Goal: Book appointment/travel/reservation

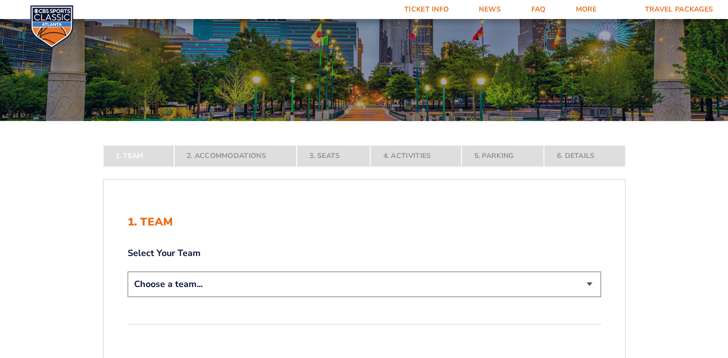
scroll to position [100, 0]
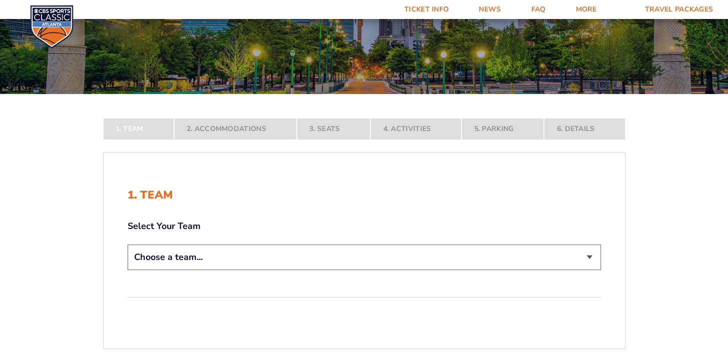
click at [430, 255] on select "Choose a team... [US_STATE] Wildcats [US_STATE] State Buckeyes [US_STATE] Tar H…" at bounding box center [364, 258] width 473 height 26
select select "12757"
click at [128, 270] on select "Choose a team... [US_STATE] Wildcats [US_STATE] State Buckeyes [US_STATE] Tar H…" at bounding box center [364, 258] width 473 height 26
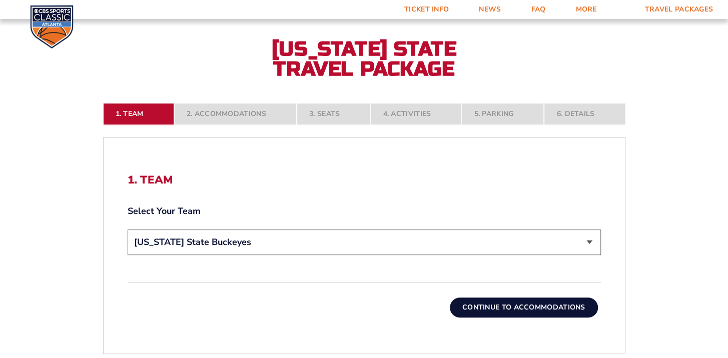
scroll to position [200, 0]
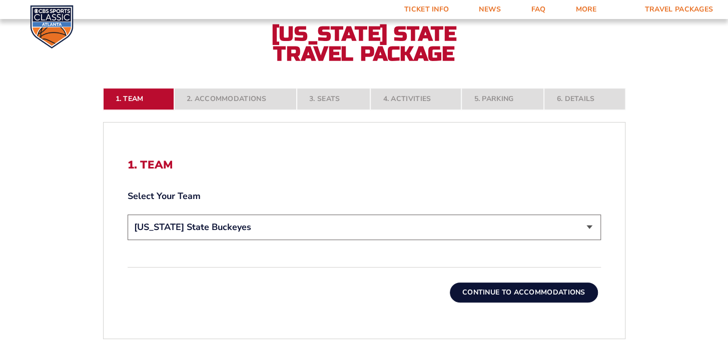
click at [573, 293] on button "Continue To Accommodations" at bounding box center [524, 293] width 148 height 20
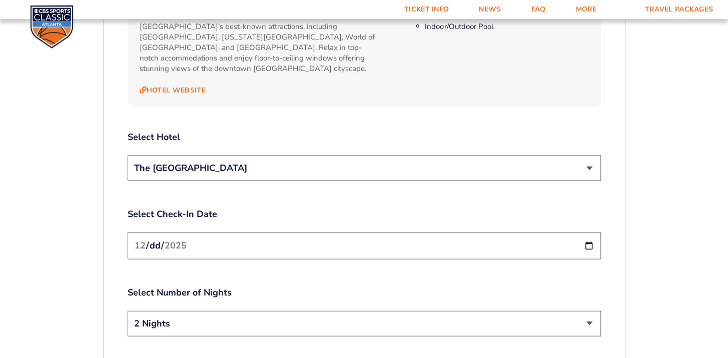
scroll to position [1119, 0]
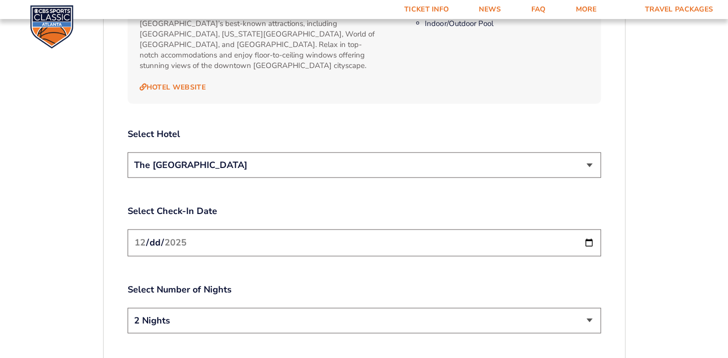
click at [367, 153] on select "The [GEOGRAPHIC_DATA]" at bounding box center [364, 166] width 473 height 26
click at [347, 153] on select "The [GEOGRAPHIC_DATA]" at bounding box center [364, 166] width 473 height 26
click at [291, 230] on input "[DATE]" at bounding box center [364, 243] width 473 height 27
click at [583, 230] on input "[DATE]" at bounding box center [364, 243] width 473 height 27
click at [589, 230] on input "[DATE]" at bounding box center [364, 243] width 473 height 27
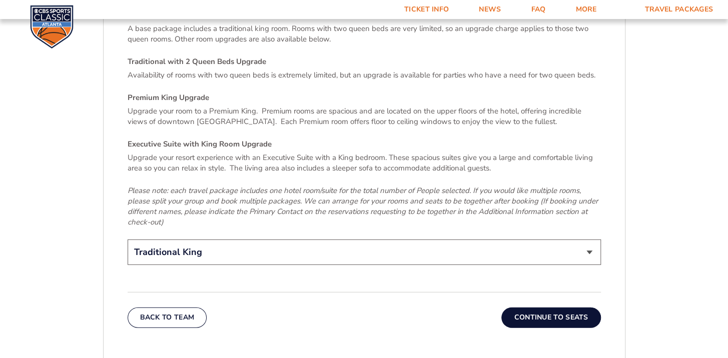
scroll to position [1519, 0]
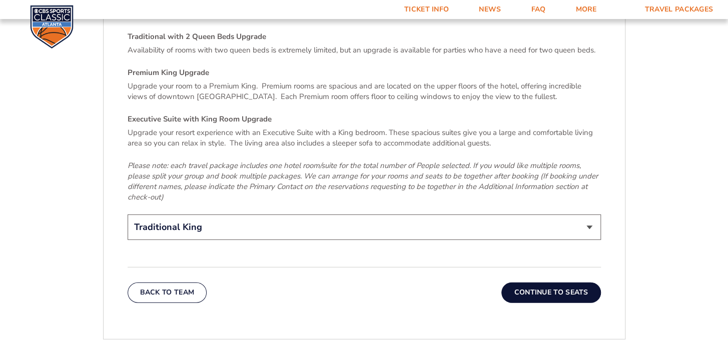
click at [242, 215] on select "Traditional King Traditional with 2 Queen Beds Upgrade (+$45 per night) Premium…" at bounding box center [364, 228] width 473 height 26
click at [365, 215] on select "Traditional King Traditional with 2 Queen Beds Upgrade (+$45 per night) Premium…" at bounding box center [364, 228] width 473 height 26
click at [561, 283] on button "Continue To Seats" at bounding box center [550, 293] width 99 height 20
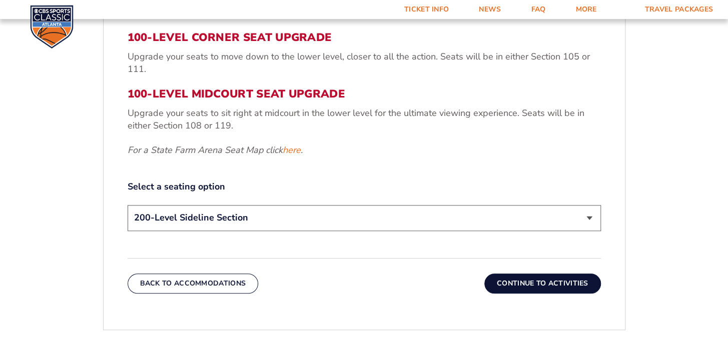
scroll to position [419, 0]
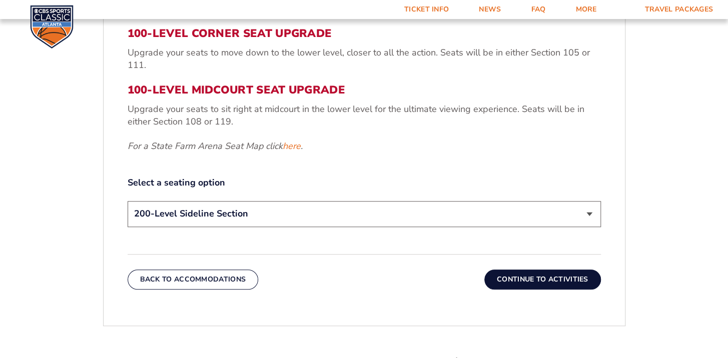
click at [302, 219] on select "200-Level Sideline Section 100-Level Corner Seat Upgrade (+$120 per person) 100…" at bounding box center [364, 214] width 473 height 26
click at [379, 214] on select "200-Level Sideline Section 100-Level Corner Seat Upgrade (+$120 per person) 100…" at bounding box center [364, 214] width 473 height 26
click at [548, 277] on button "Continue To Activities" at bounding box center [542, 280] width 117 height 20
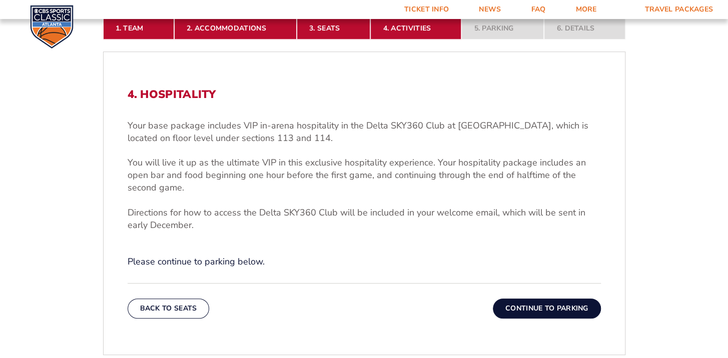
scroll to position [269, 0]
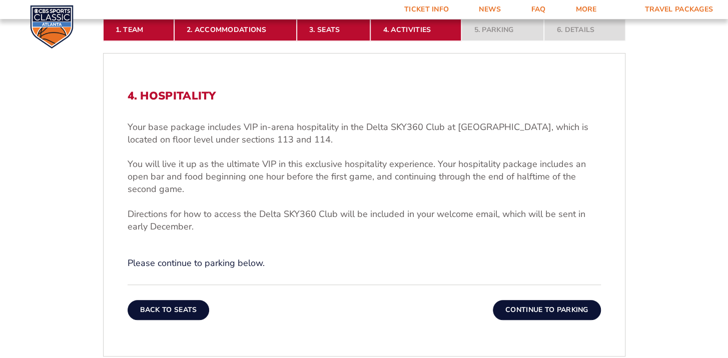
click at [181, 308] on button "Back To Seats" at bounding box center [169, 310] width 82 height 20
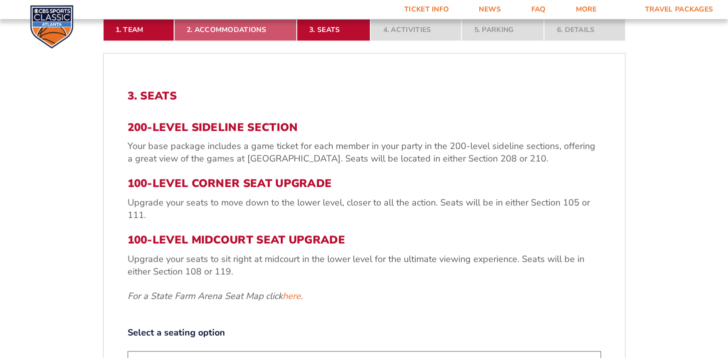
click at [220, 29] on link "2. Accommodations" at bounding box center [235, 30] width 123 height 22
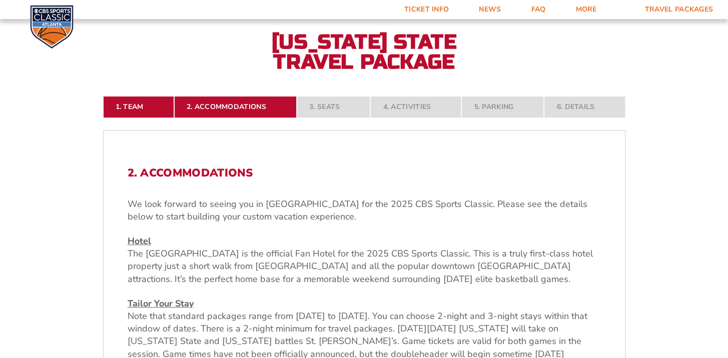
scroll to position [219, 0]
